Goal: Information Seeking & Learning: Check status

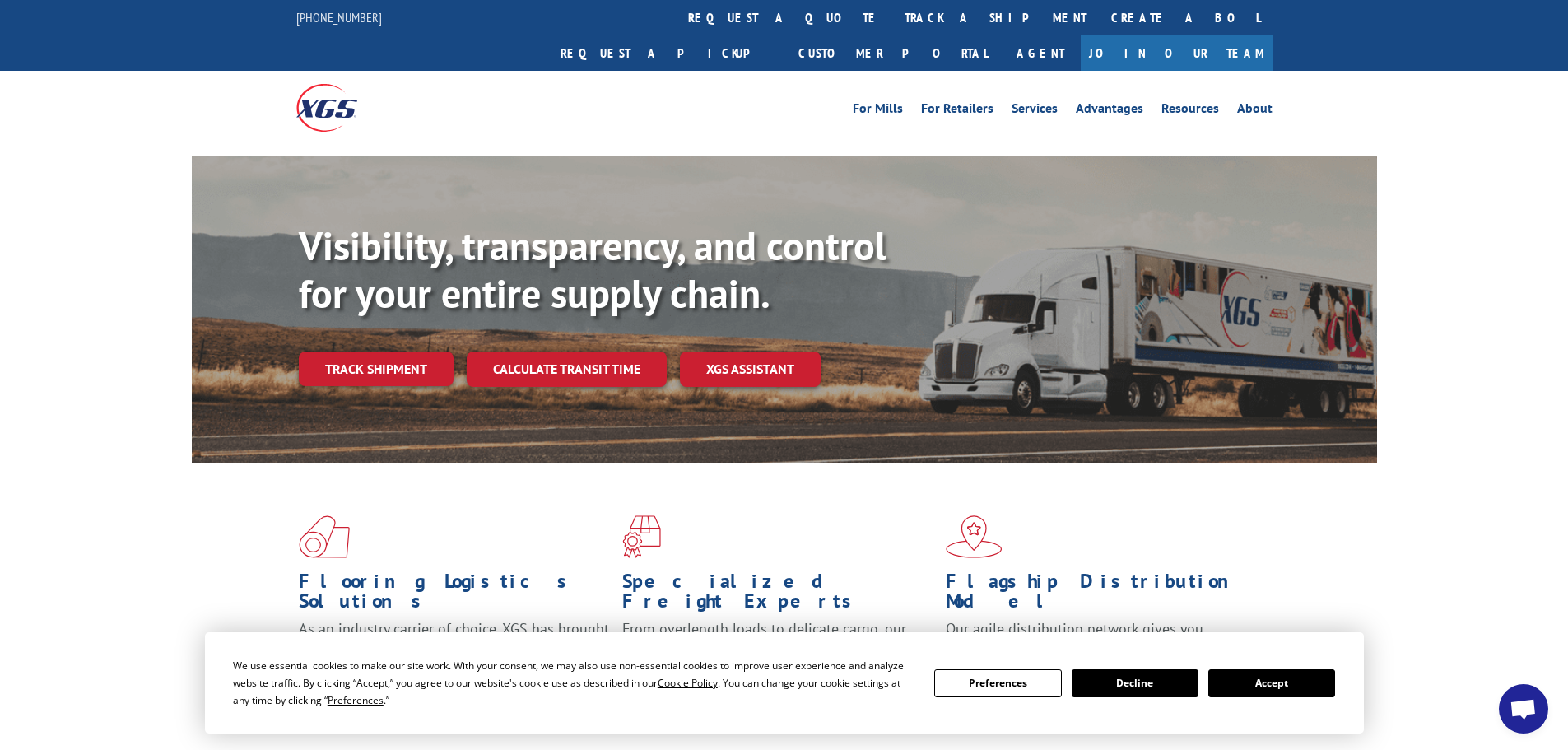
click at [383, 352] on link "Track shipment" at bounding box center [376, 369] width 155 height 35
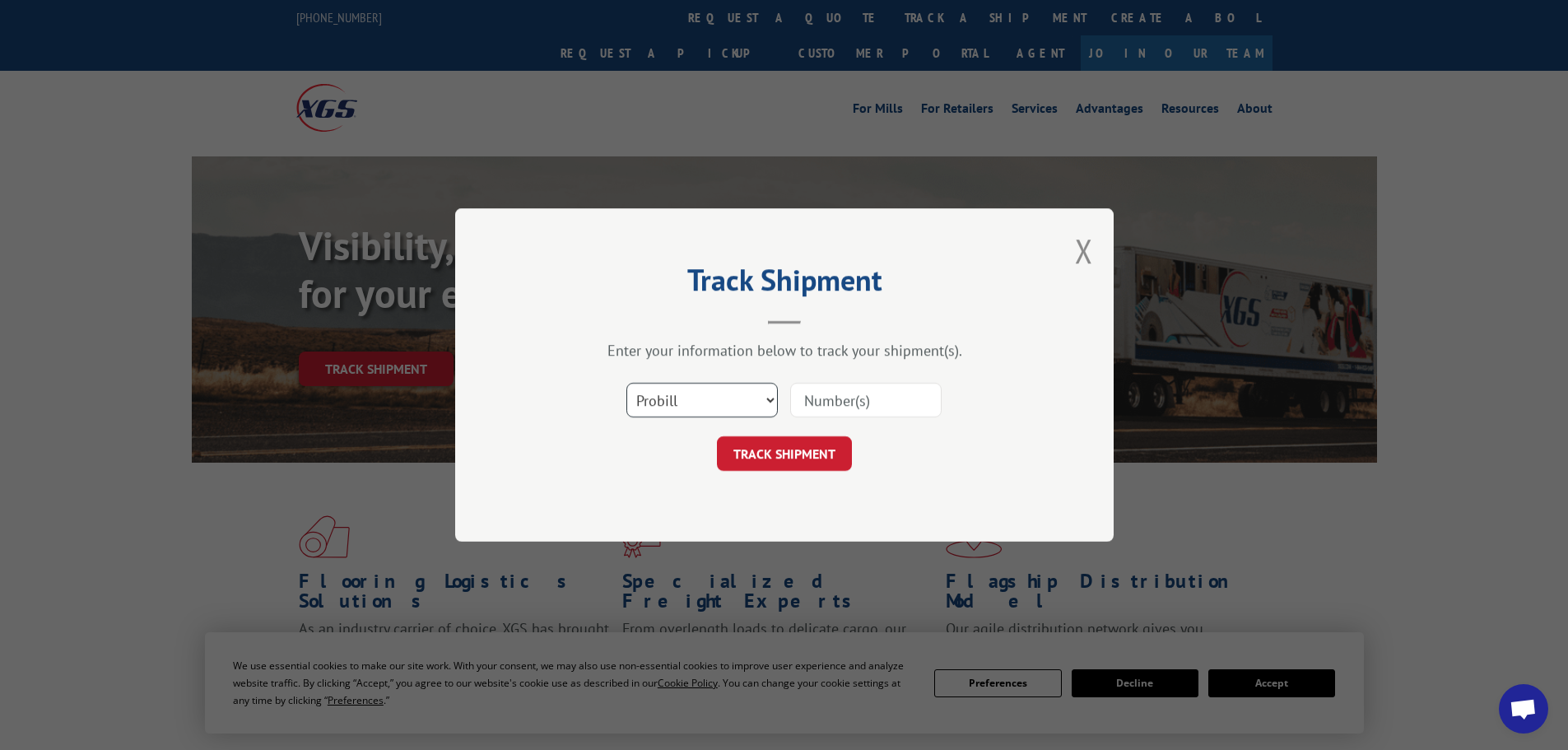
drag, startPoint x: 706, startPoint y: 404, endPoint x: 703, endPoint y: 415, distance: 11.4
click at [706, 404] on select "Select category... Probill BOL PO" at bounding box center [702, 400] width 151 height 35
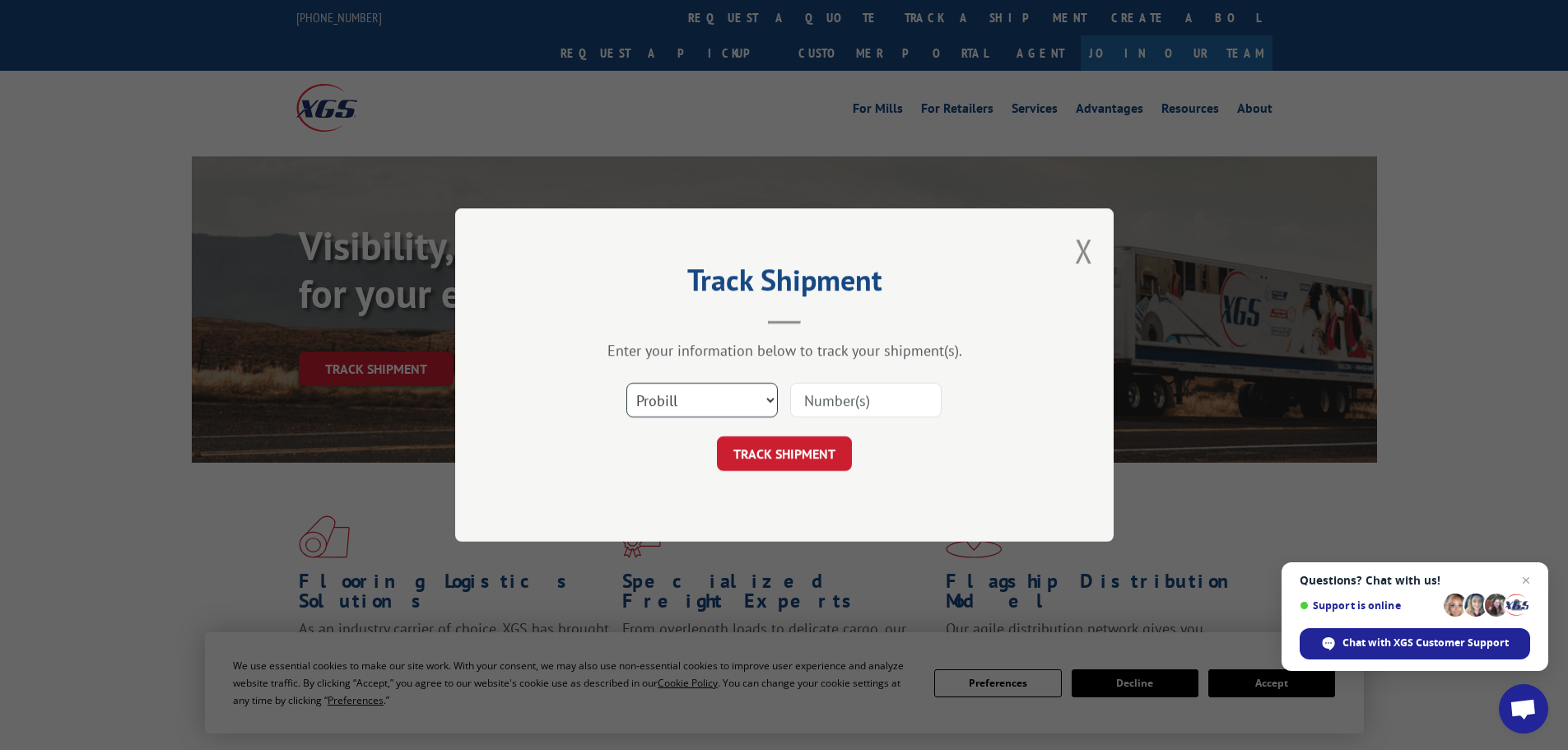
select select "bol"
click at [626, 383] on select "Select category... Probill BOL PO" at bounding box center [702, 400] width 151 height 35
click at [805, 404] on input at bounding box center [865, 400] width 151 height 35
paste input "7079737"
type input "7079737"
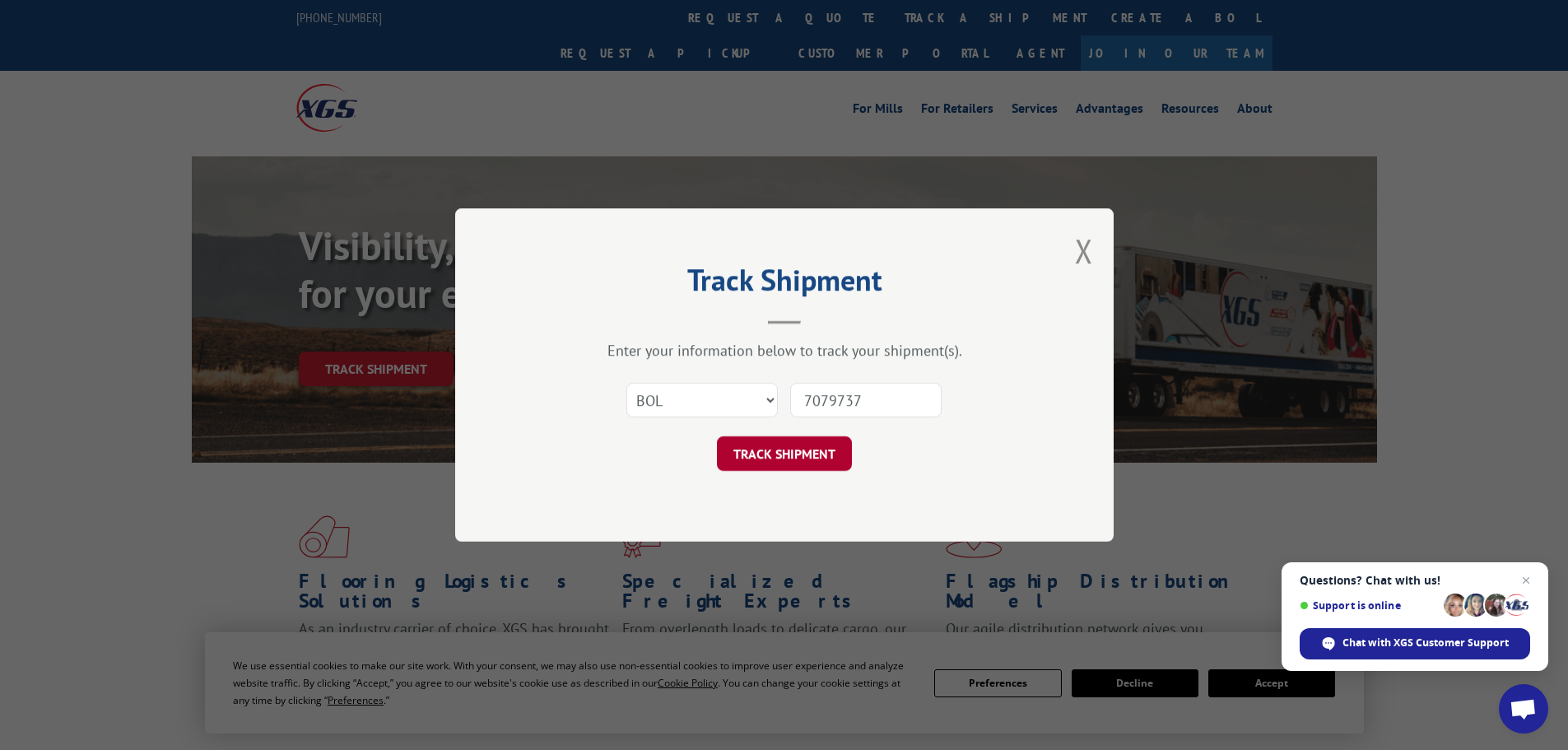
click at [763, 457] on button "TRACK SHIPMENT" at bounding box center [784, 454] width 135 height 35
